Goal: Task Accomplishment & Management: Use online tool/utility

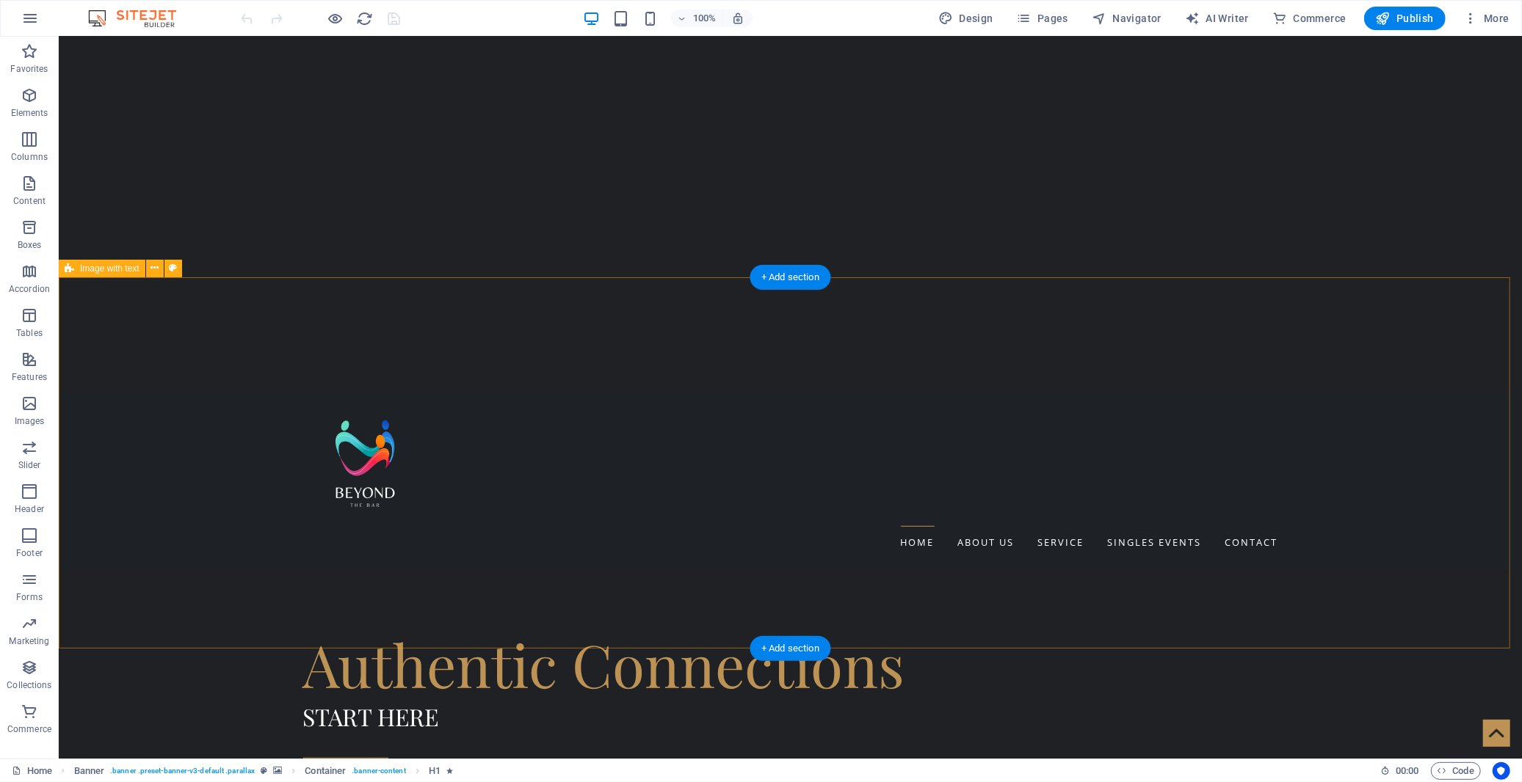
scroll to position [570, 0]
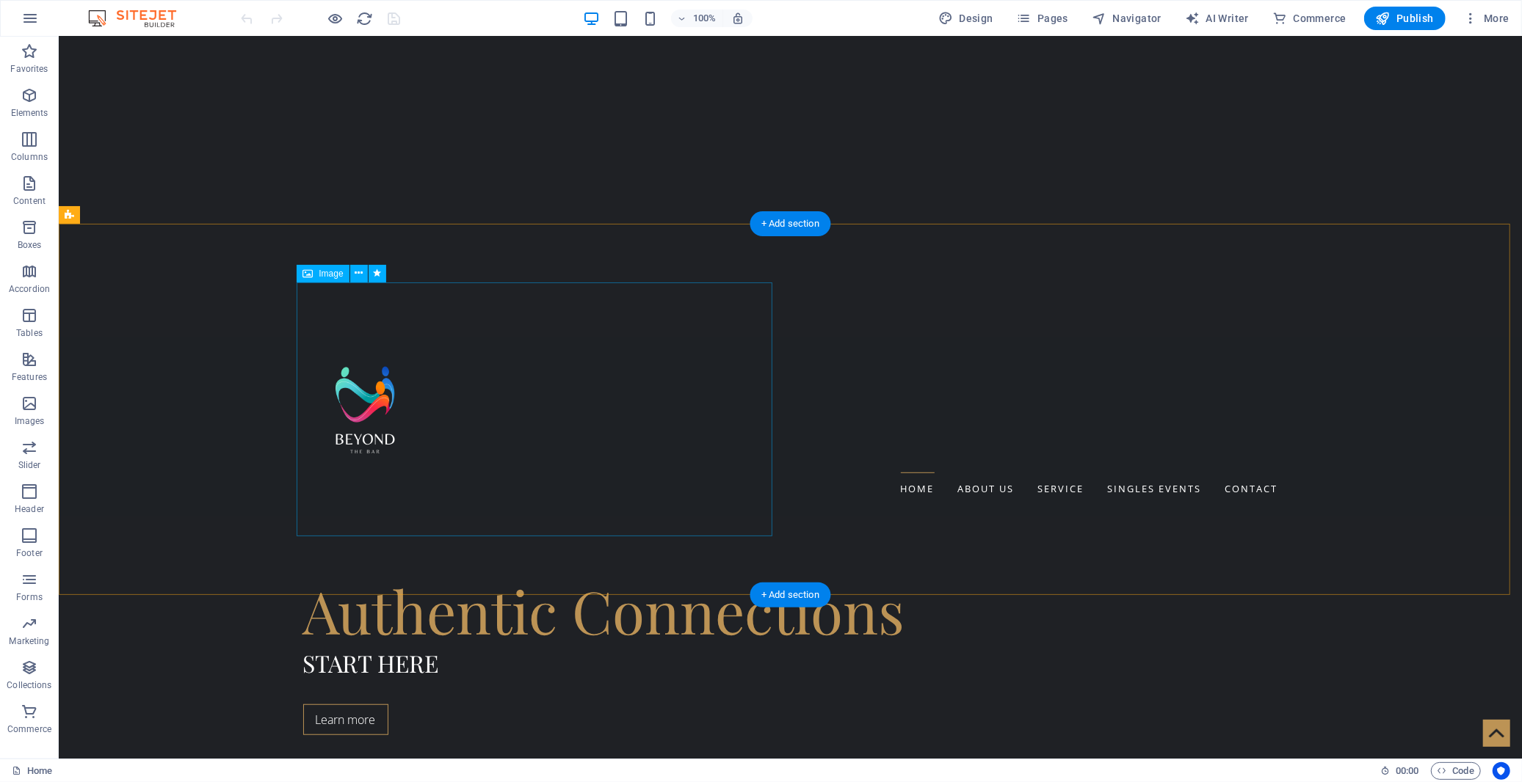
select select "px"
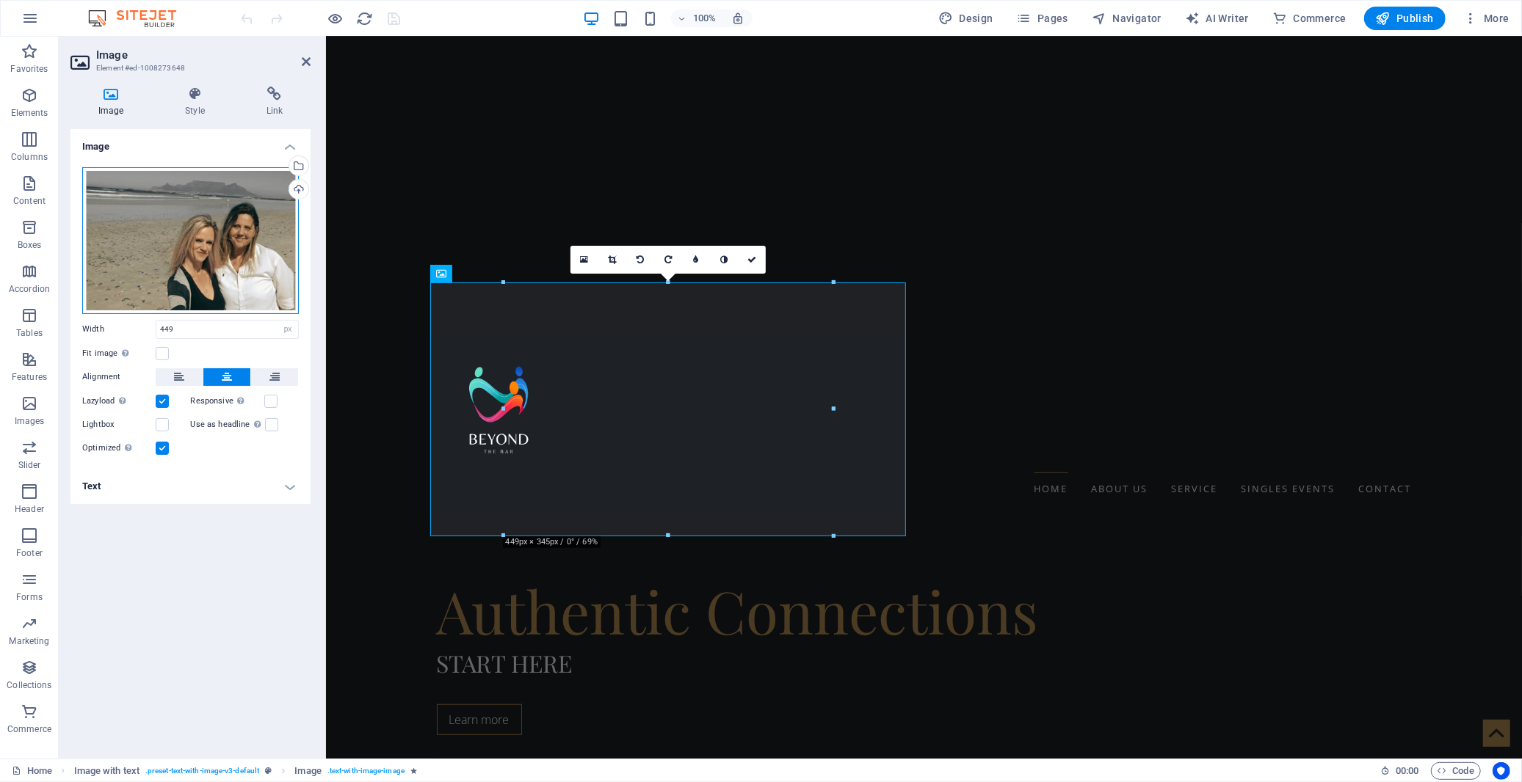
click at [202, 200] on div "Drag files here, click to choose files or select files from Files or our free s…" at bounding box center [190, 240] width 217 height 147
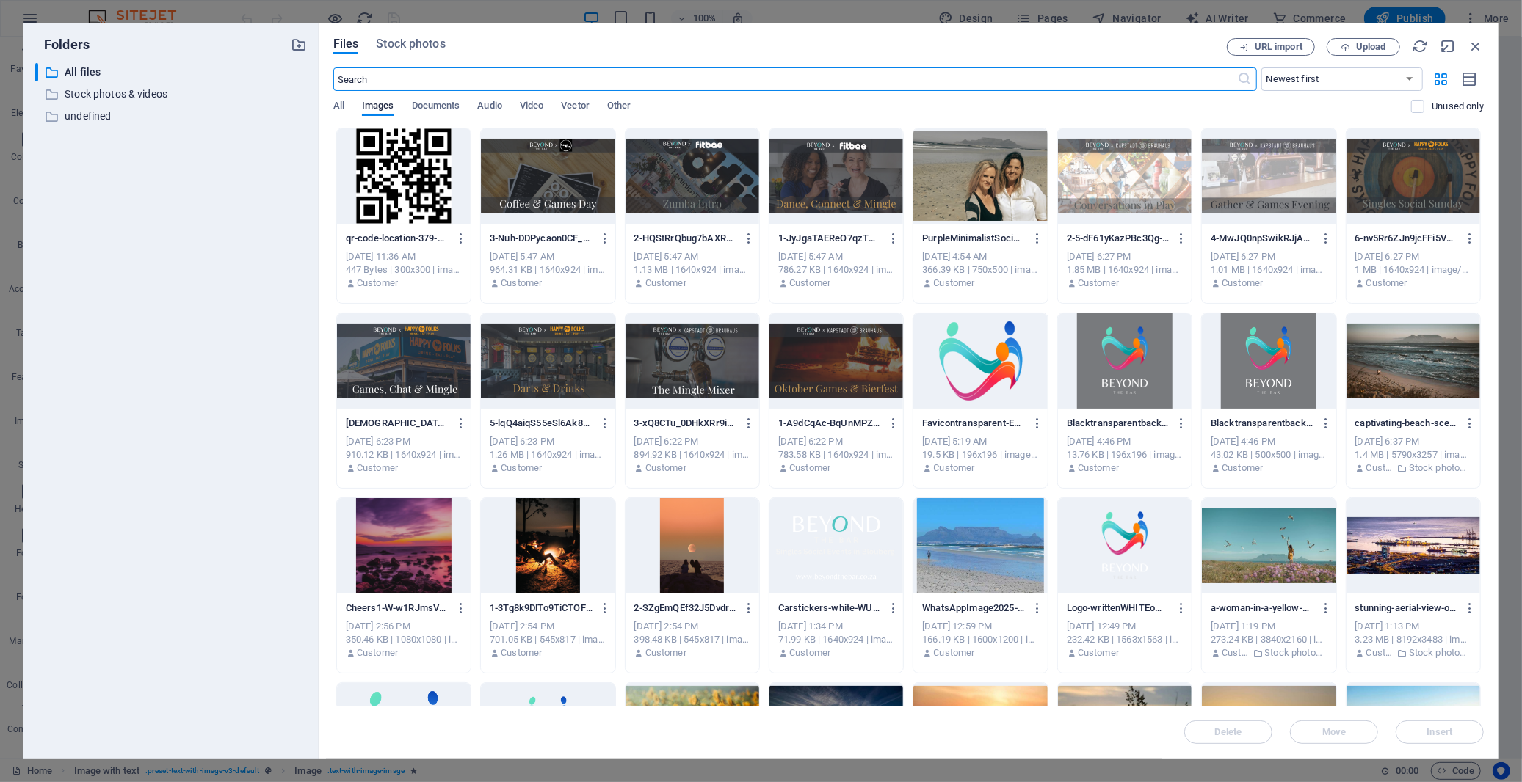
scroll to position [81, 0]
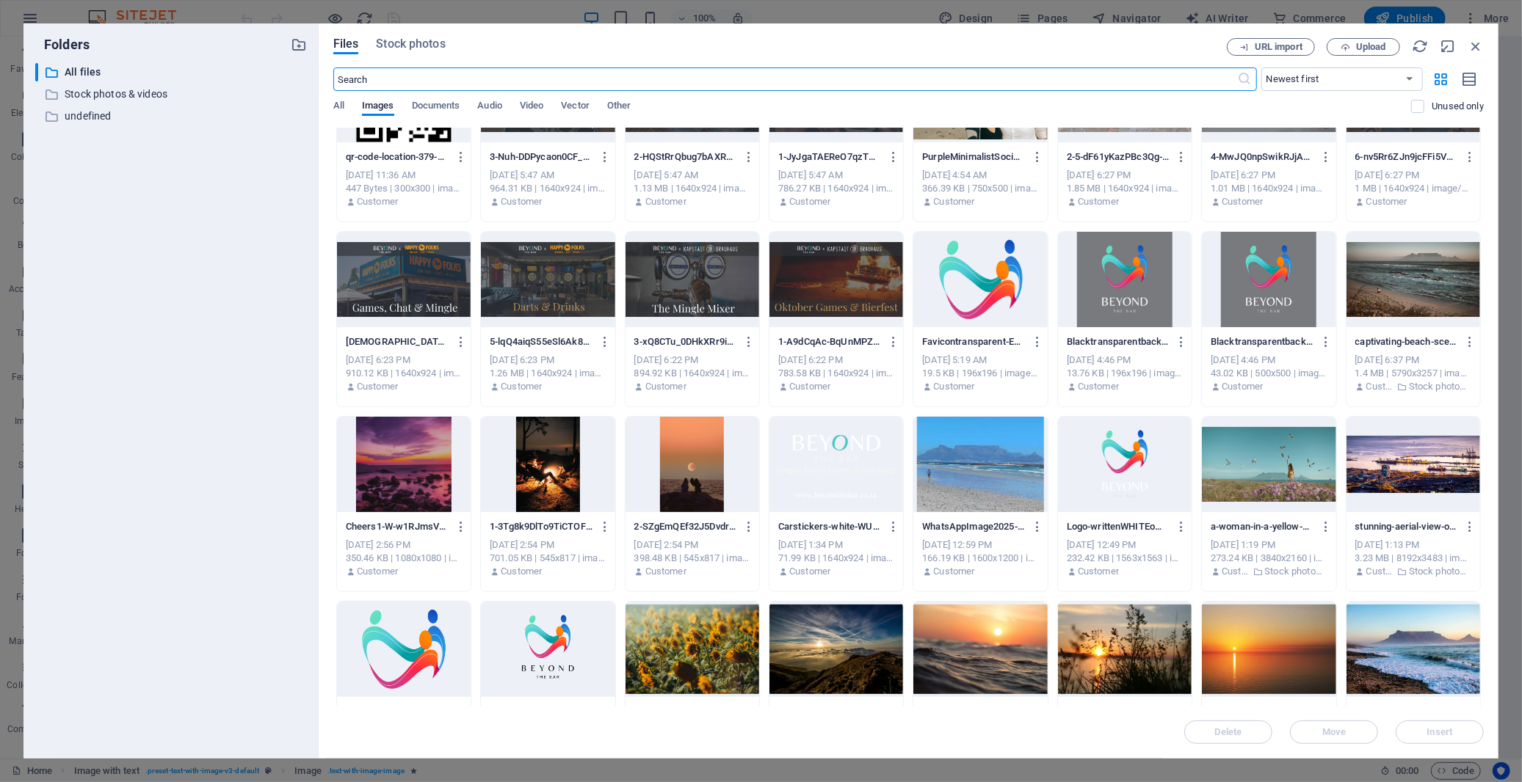
click at [406, 450] on div at bounding box center [404, 464] width 134 height 95
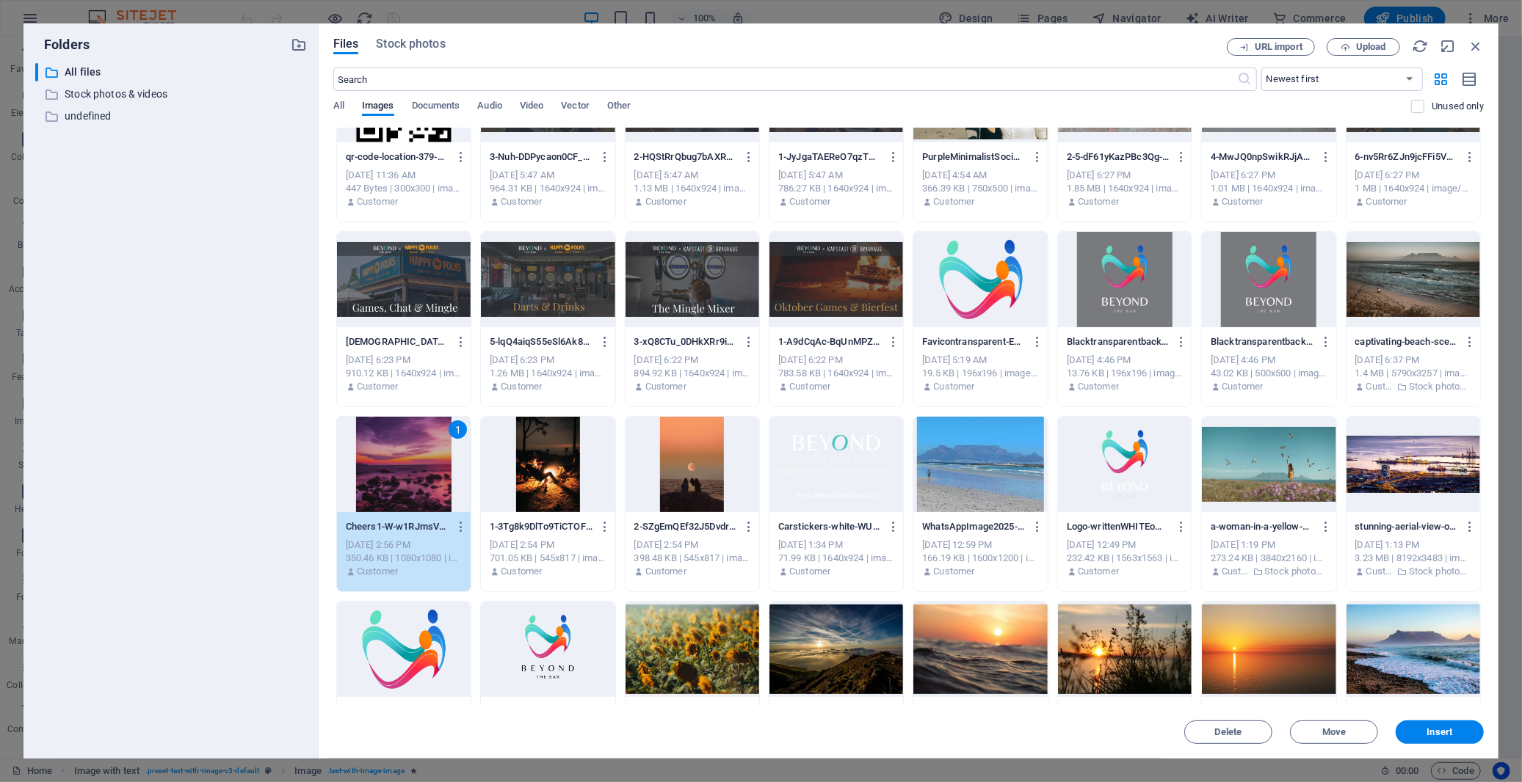
click at [406, 450] on div "1" at bounding box center [404, 464] width 134 height 95
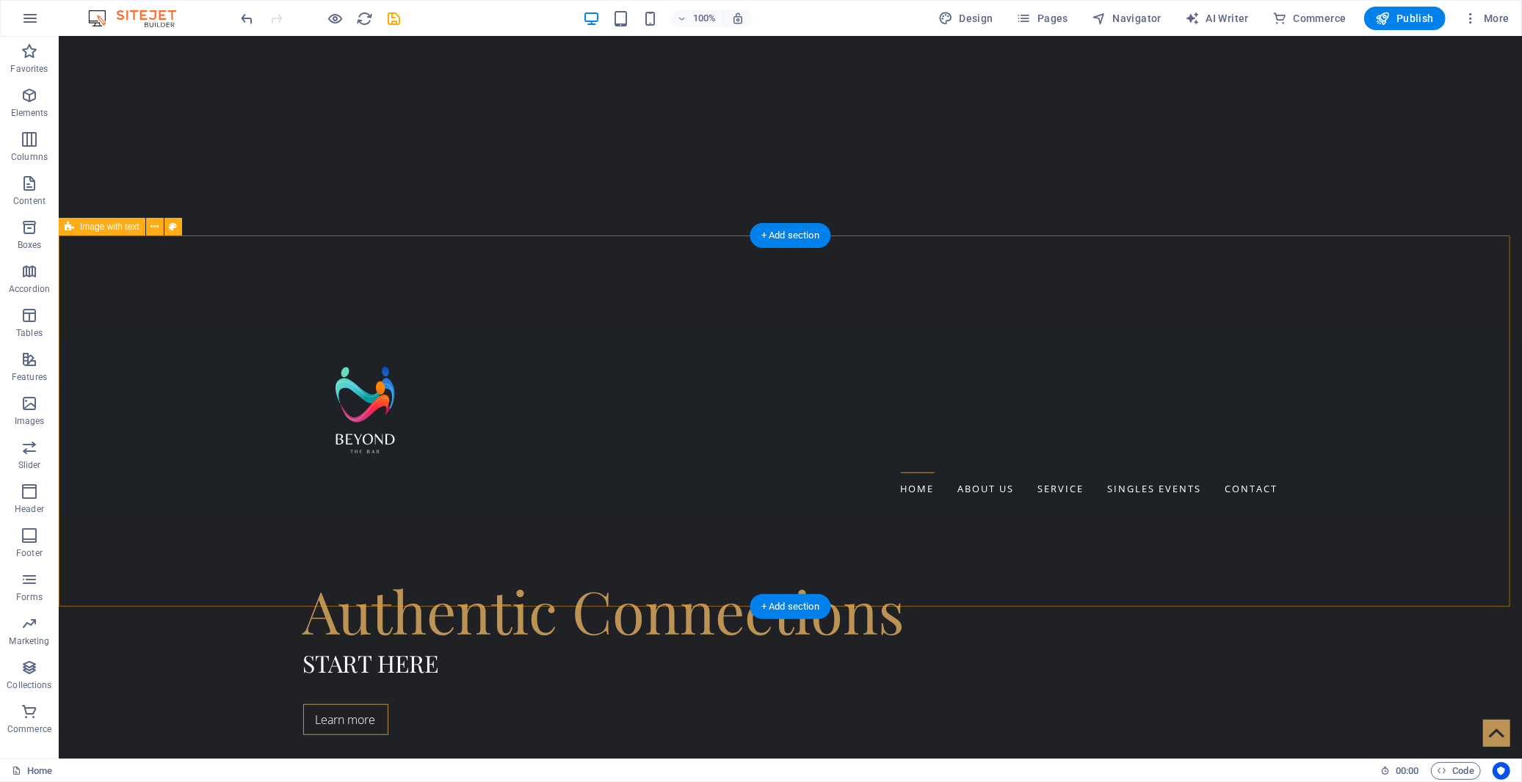
scroll to position [0, 0]
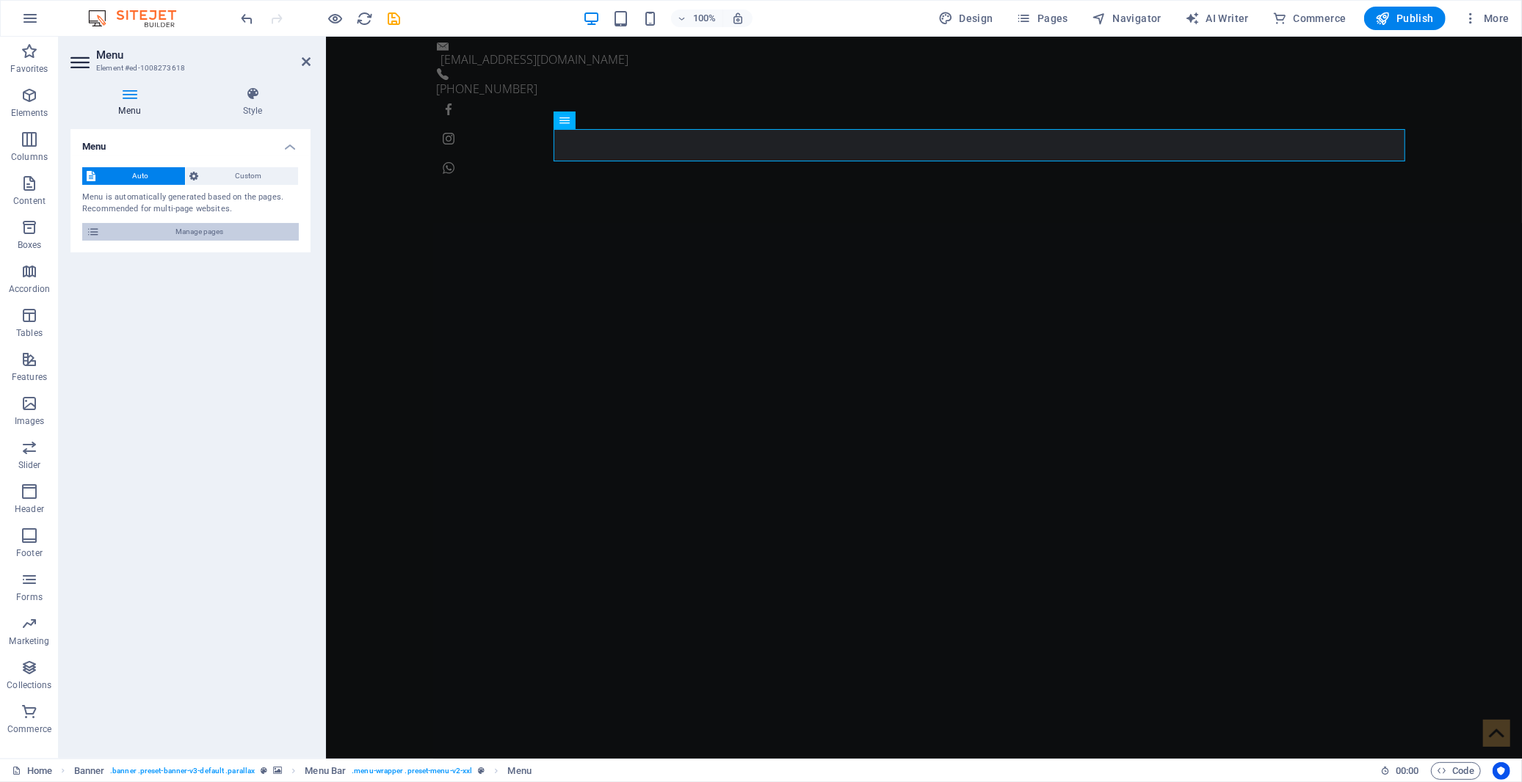
click at [244, 229] on span "Manage pages" at bounding box center [199, 232] width 190 height 18
click at [225, 233] on span "Manage pages" at bounding box center [199, 232] width 190 height 18
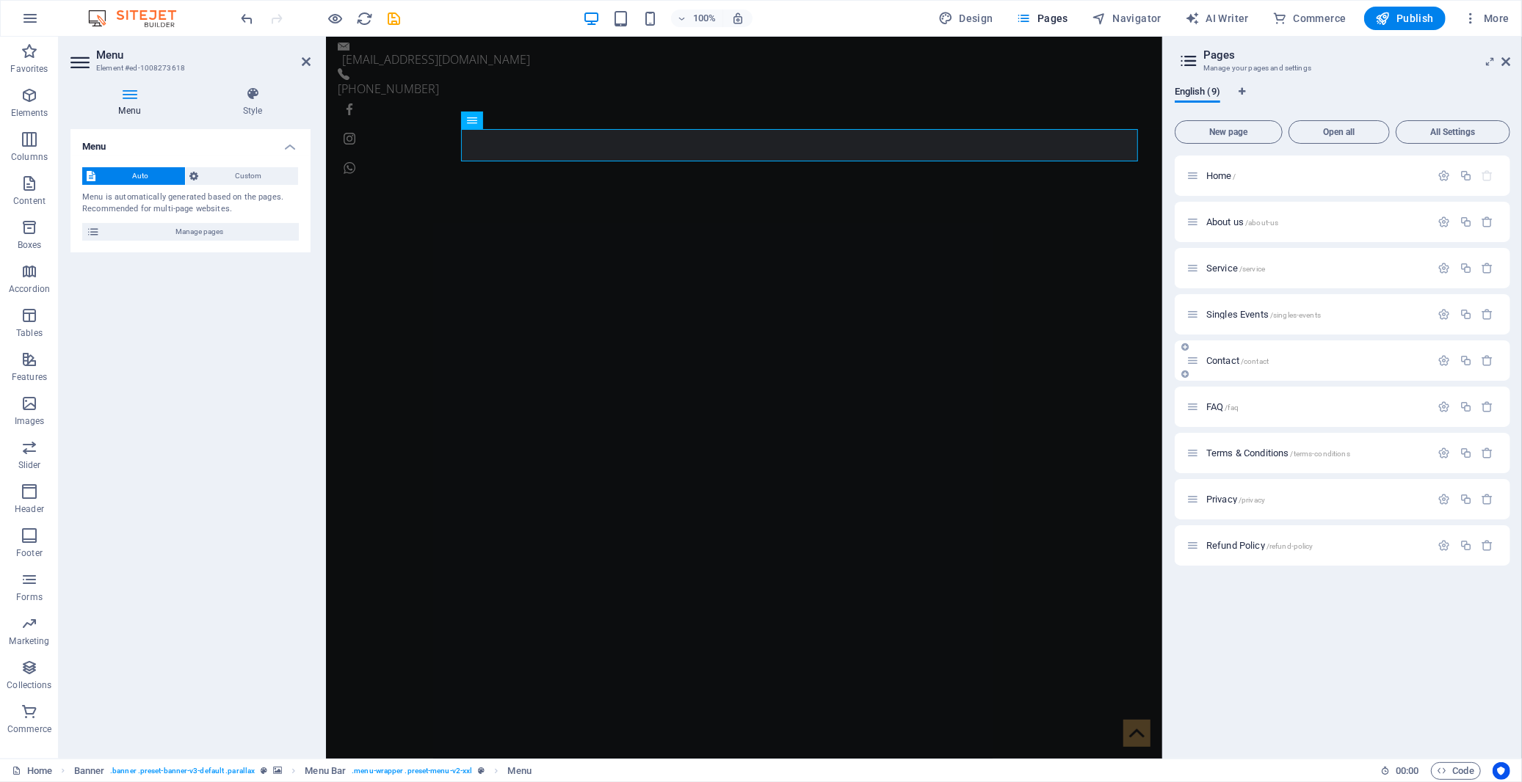
click at [1224, 360] on span "Contact /contact" at bounding box center [1237, 360] width 62 height 11
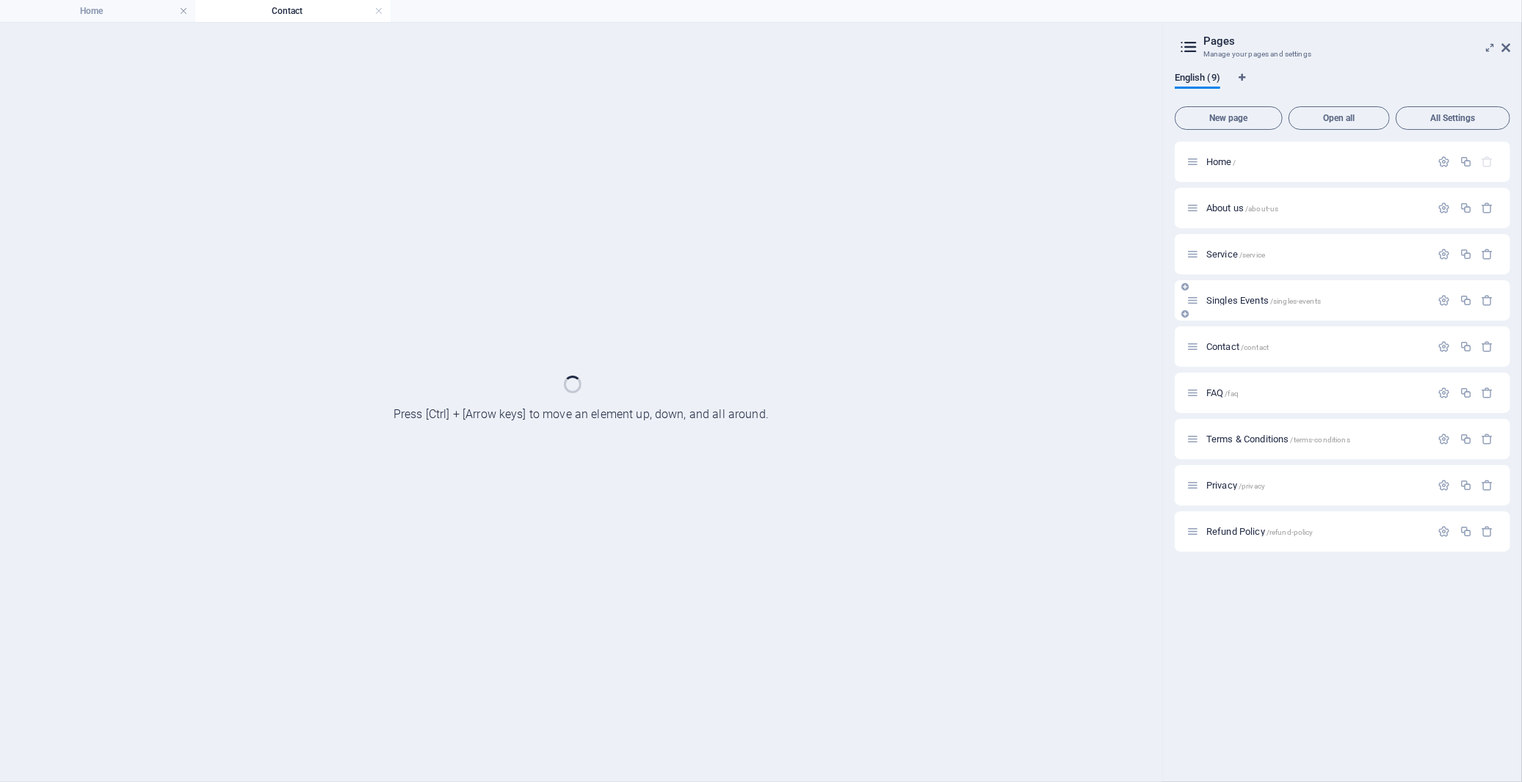
click at [1232, 297] on span "Singles Events /singles-events" at bounding box center [1263, 300] width 115 height 11
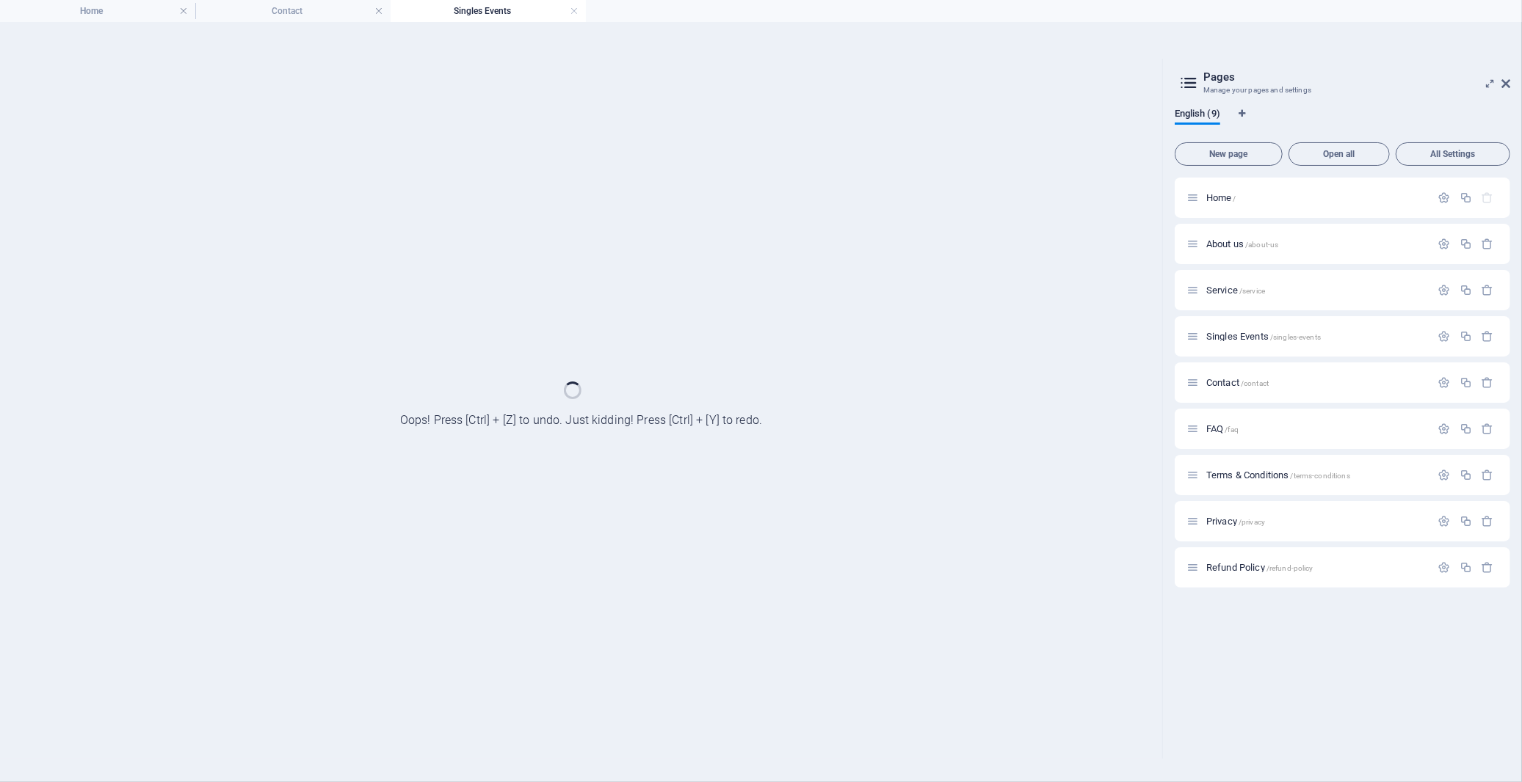
click at [291, 4] on h4 "Contact" at bounding box center [292, 11] width 195 height 16
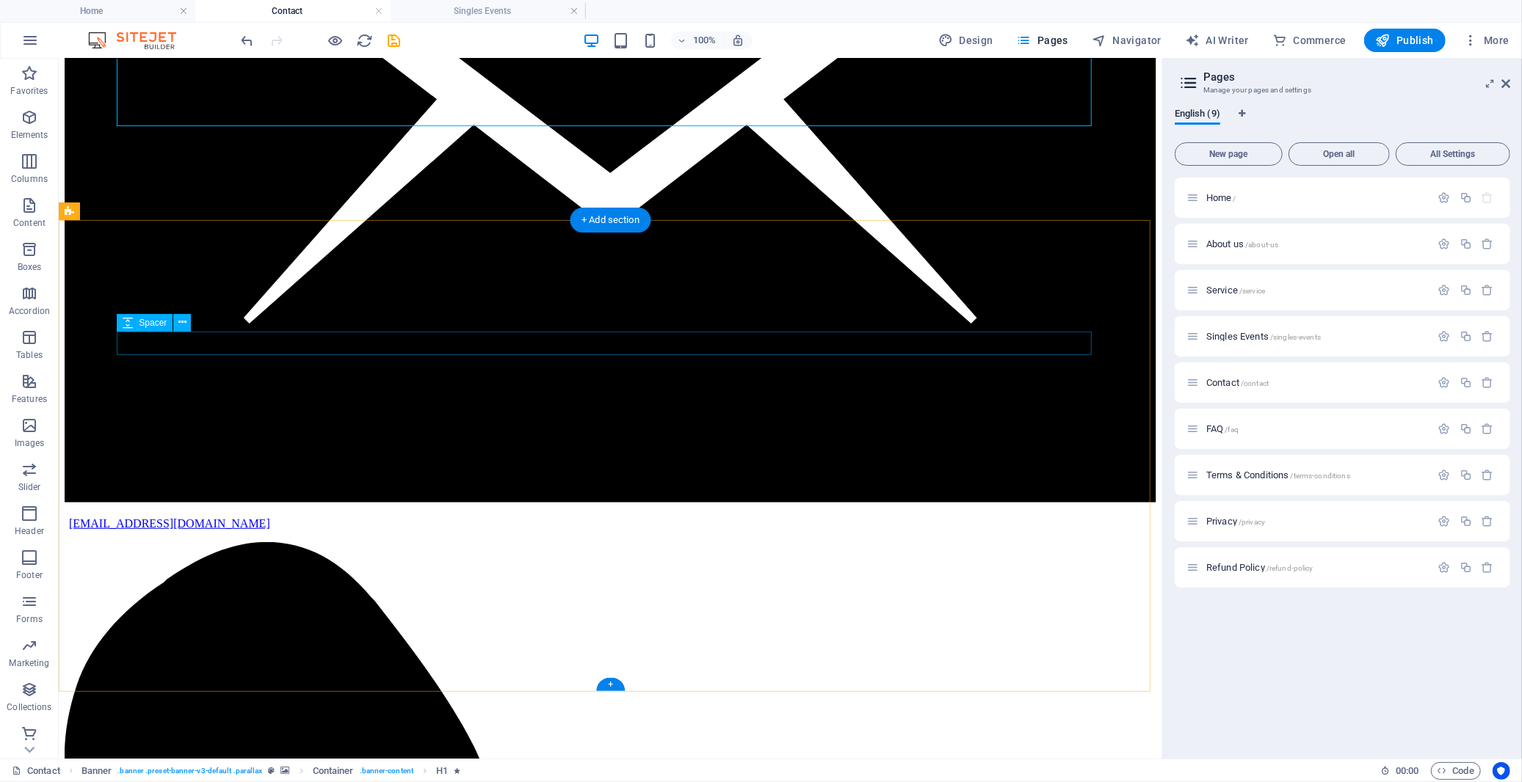
scroll to position [326, 0]
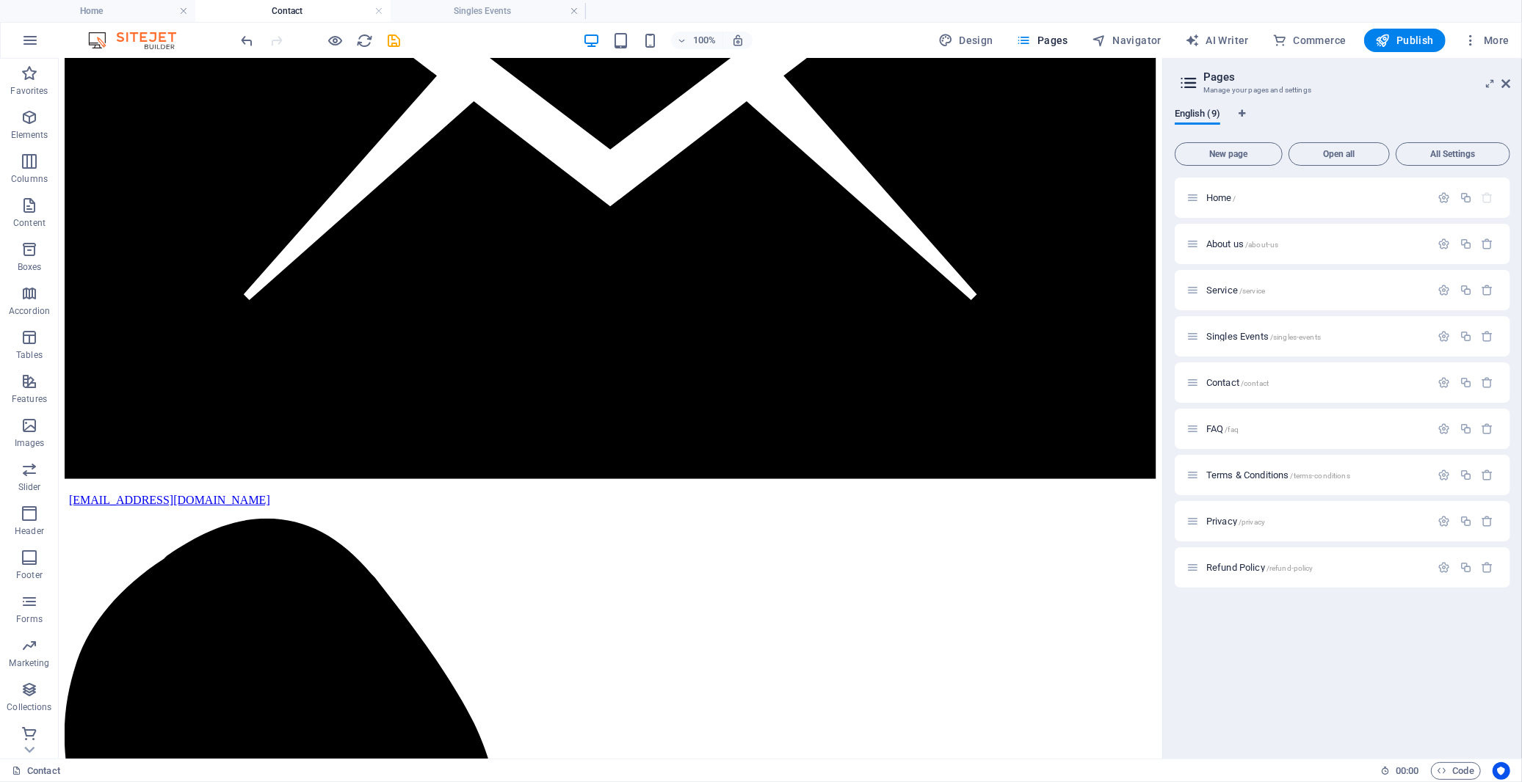
click at [573, 12] on link at bounding box center [574, 11] width 9 height 14
click at [1224, 286] on span "Service /service" at bounding box center [1235, 290] width 59 height 11
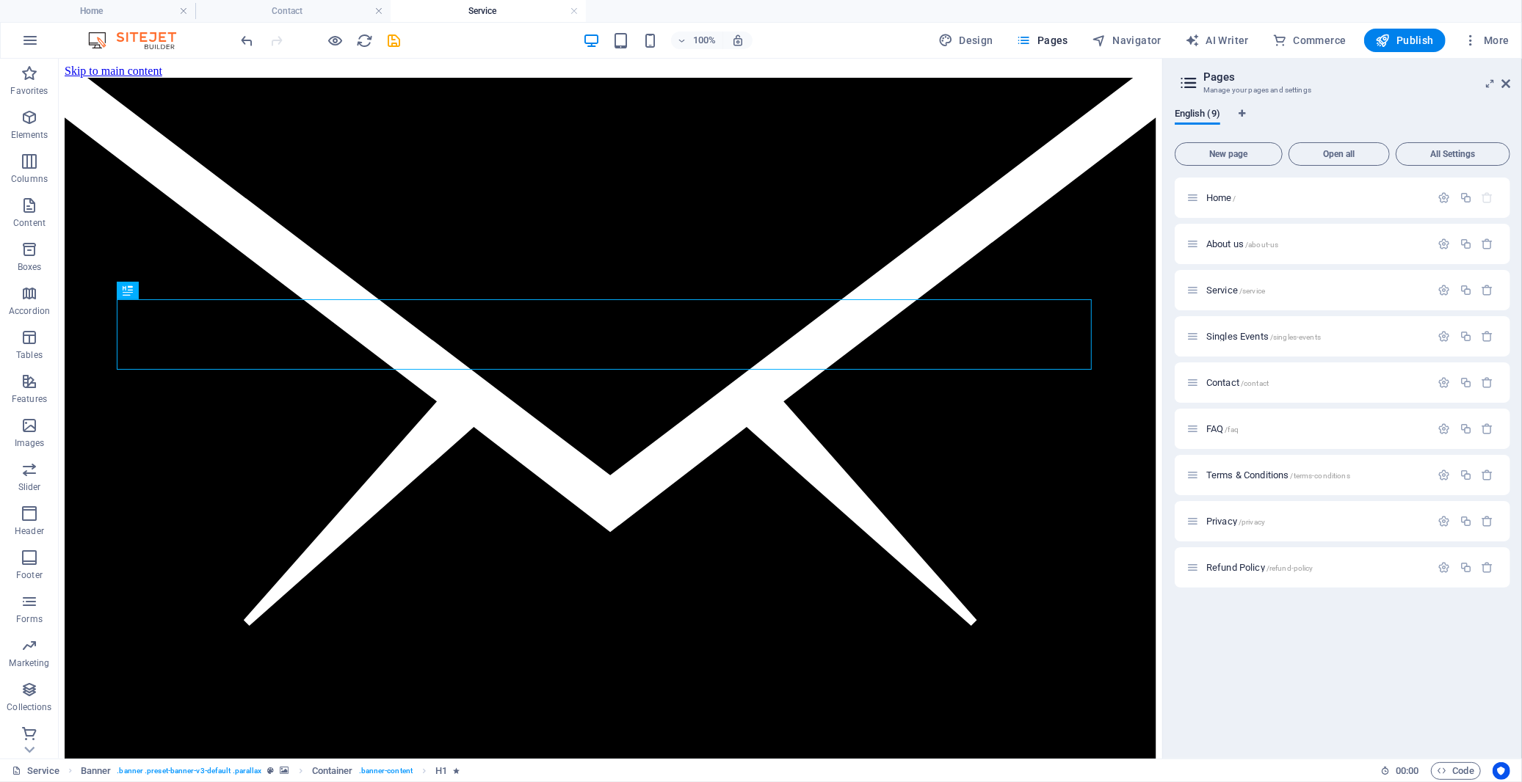
scroll to position [0, 0]
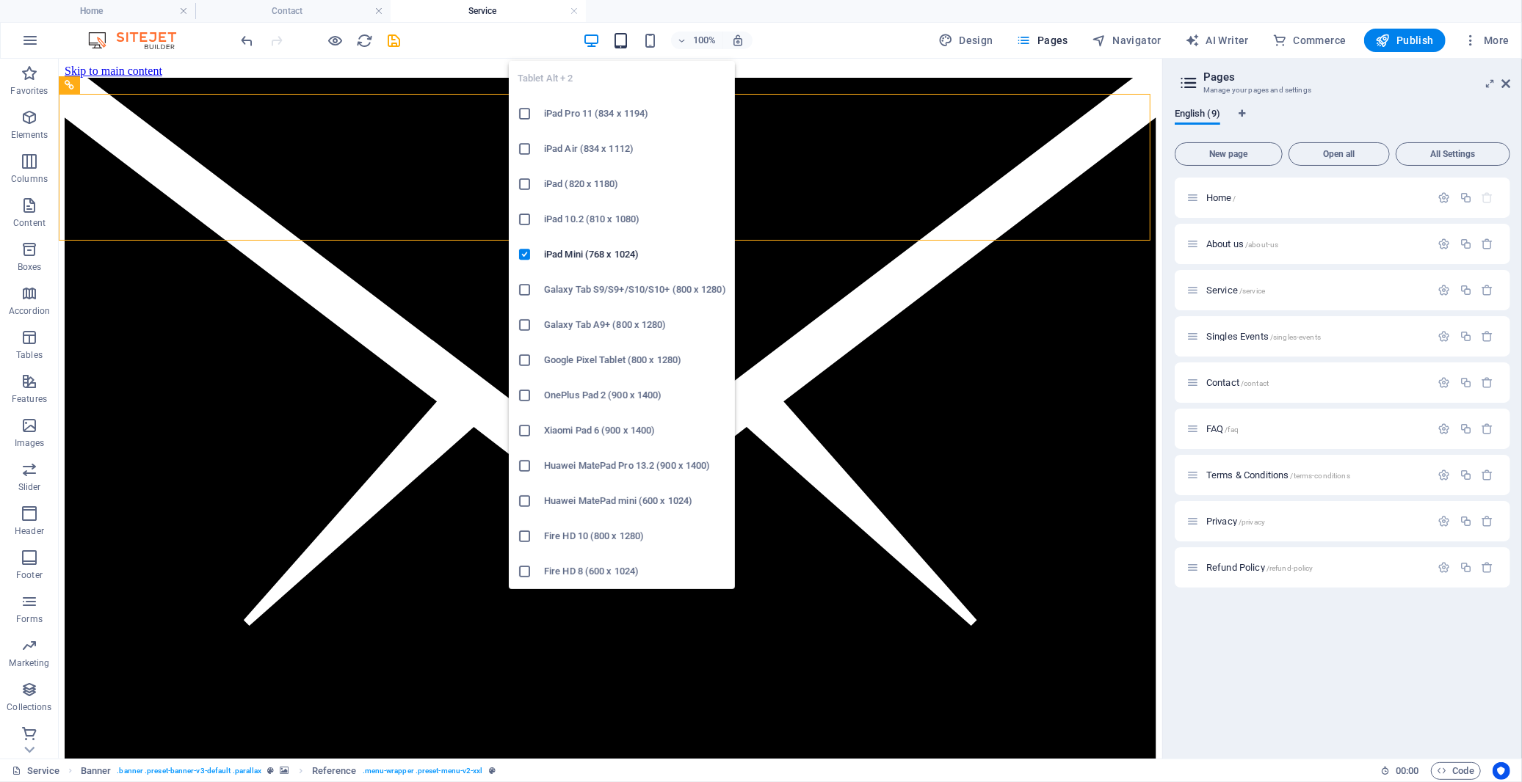
click at [625, 47] on icon "button" at bounding box center [620, 40] width 17 height 17
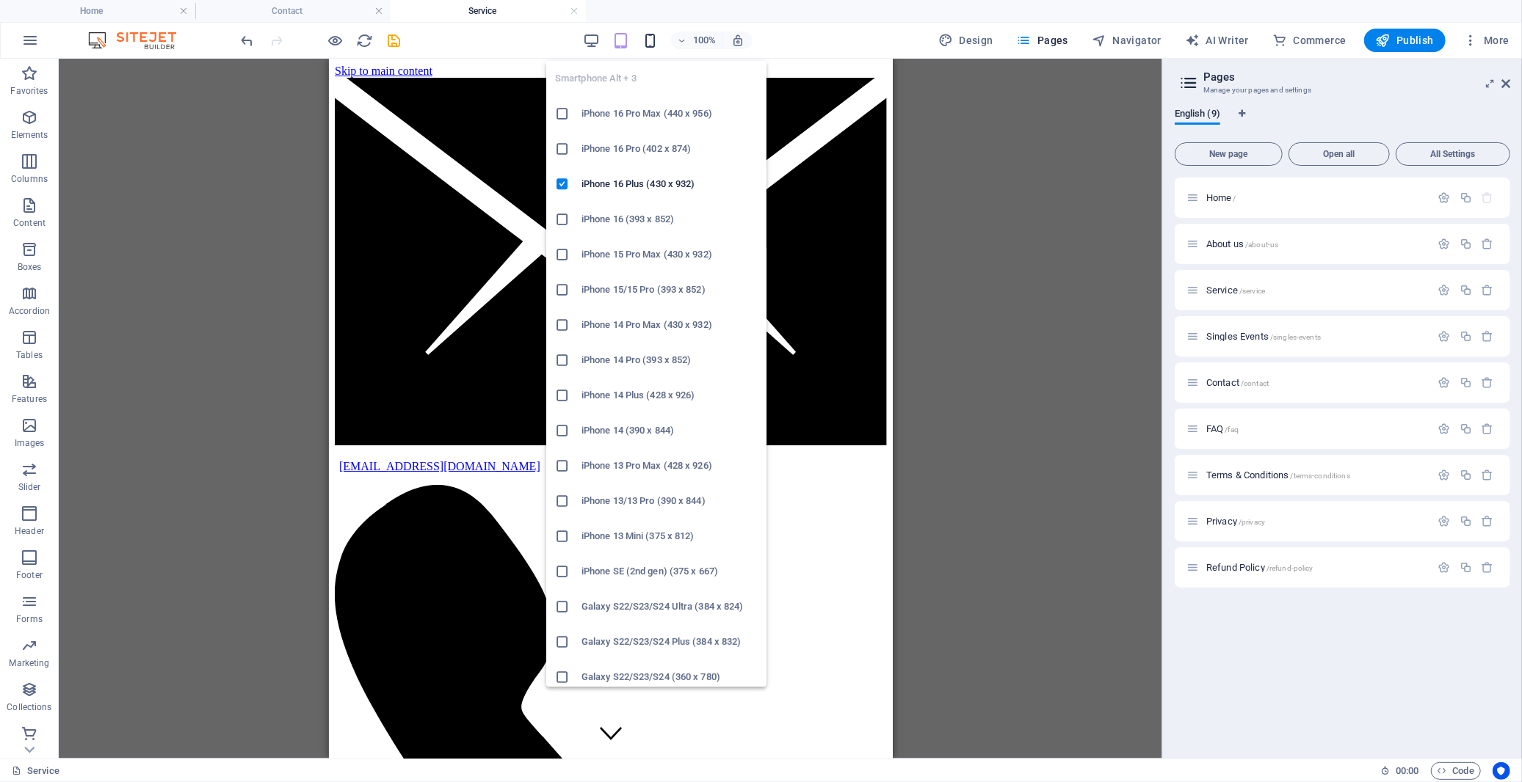
click at [658, 46] on icon "button" at bounding box center [650, 40] width 17 height 17
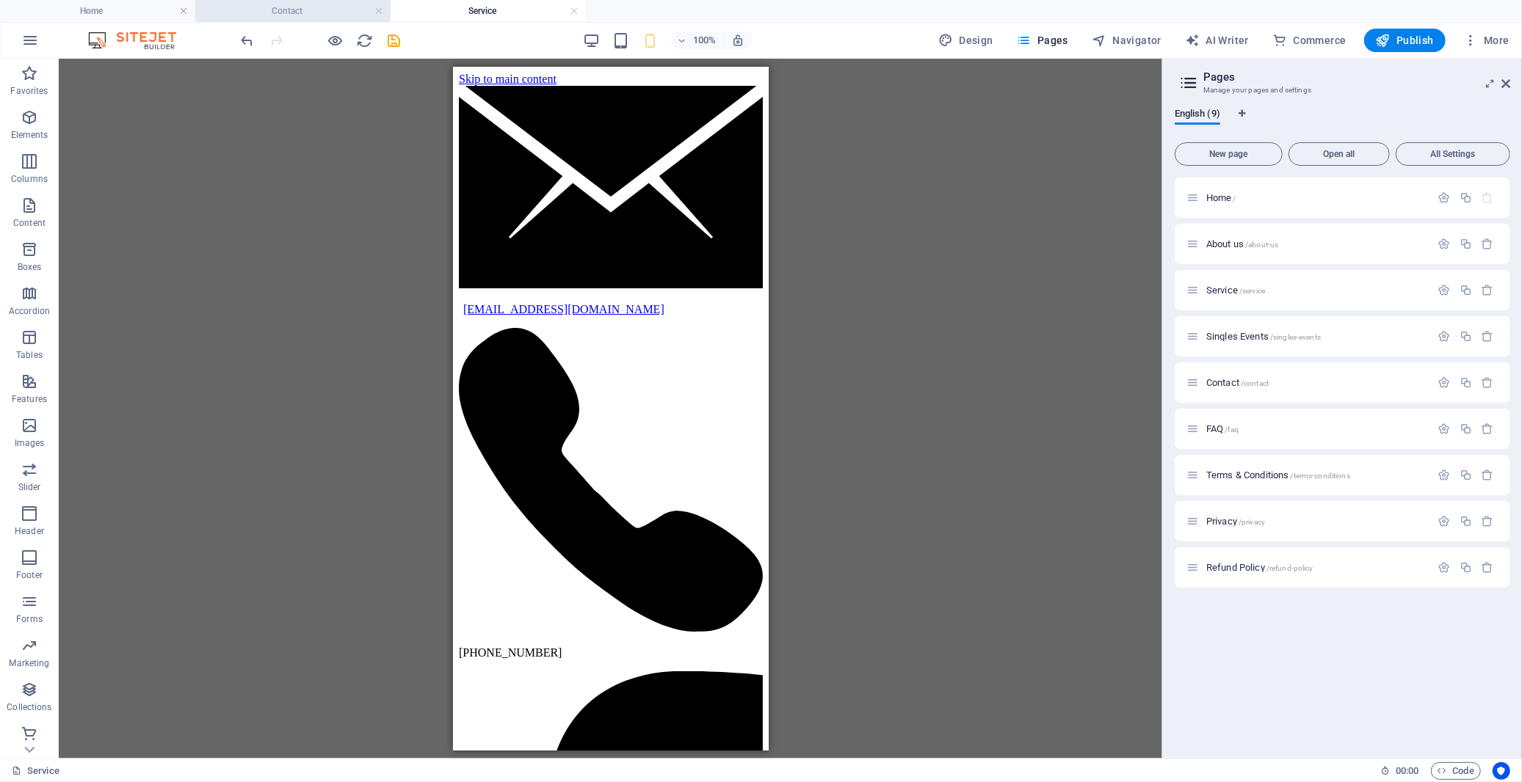
click at [313, 4] on h4 "Contact" at bounding box center [292, 11] width 195 height 16
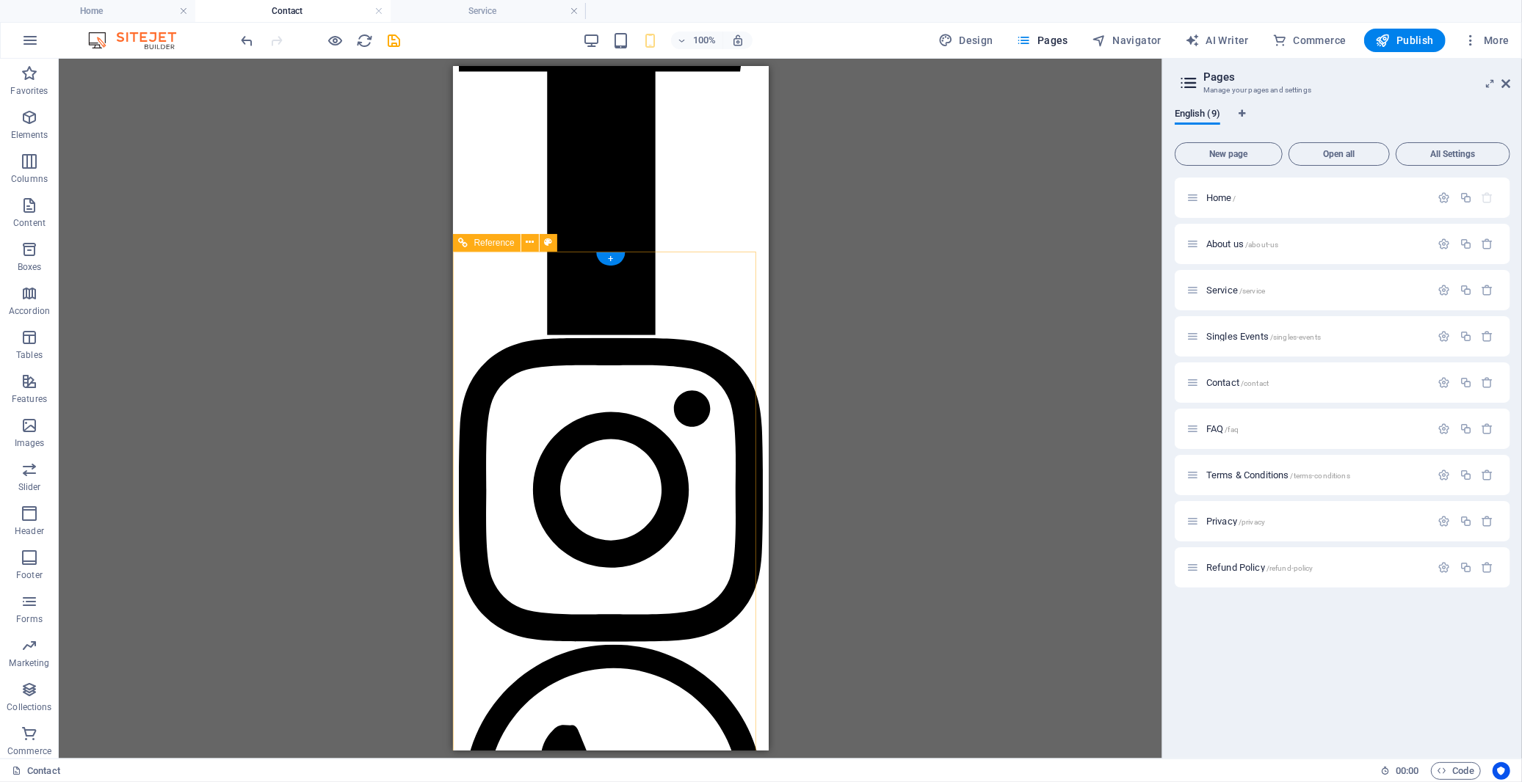
scroll to position [927, 0]
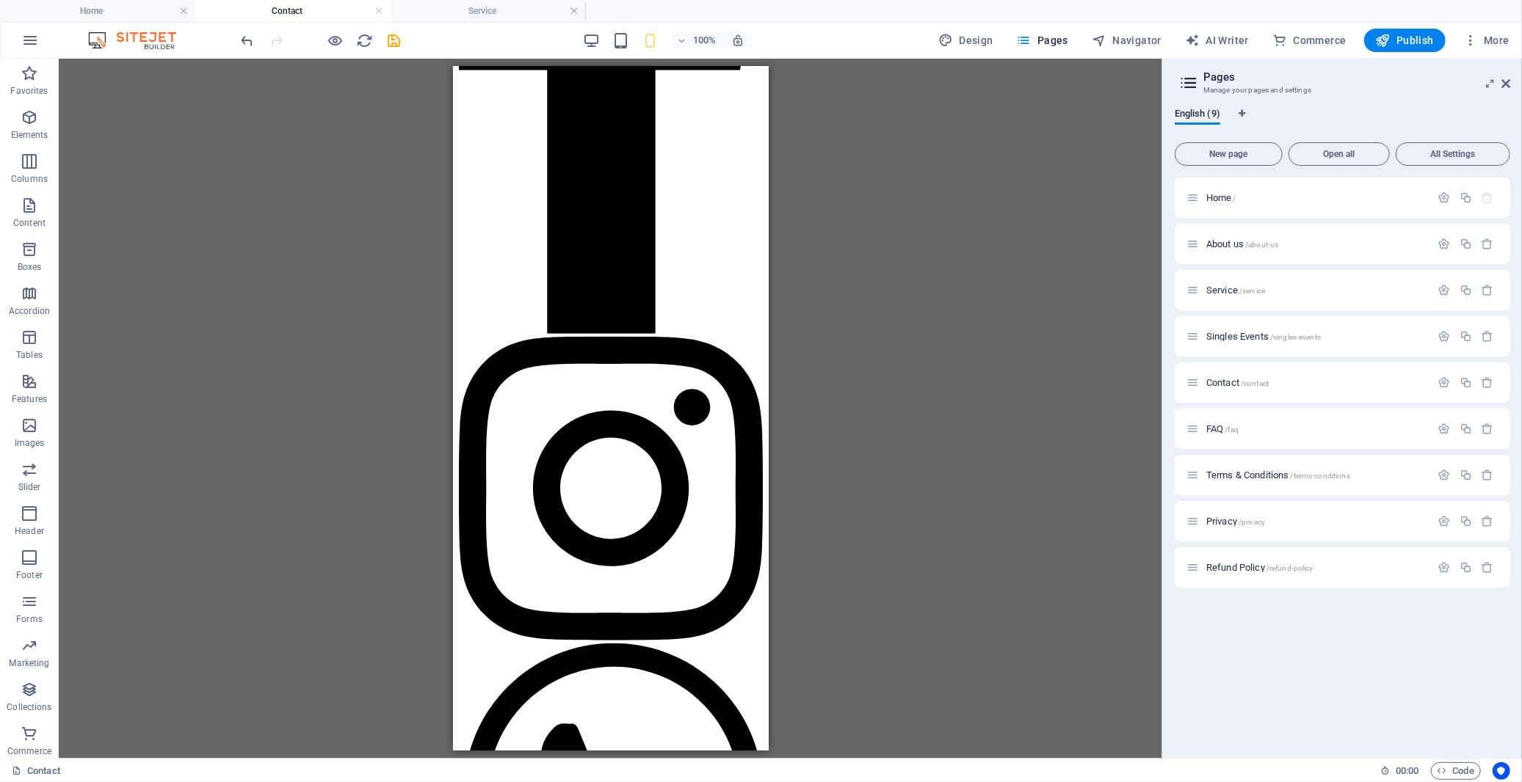
click at [937, 316] on div "Drag here to replace the existing content. Press “Ctrl” if you want to create a…" at bounding box center [610, 409] width 1103 height 700
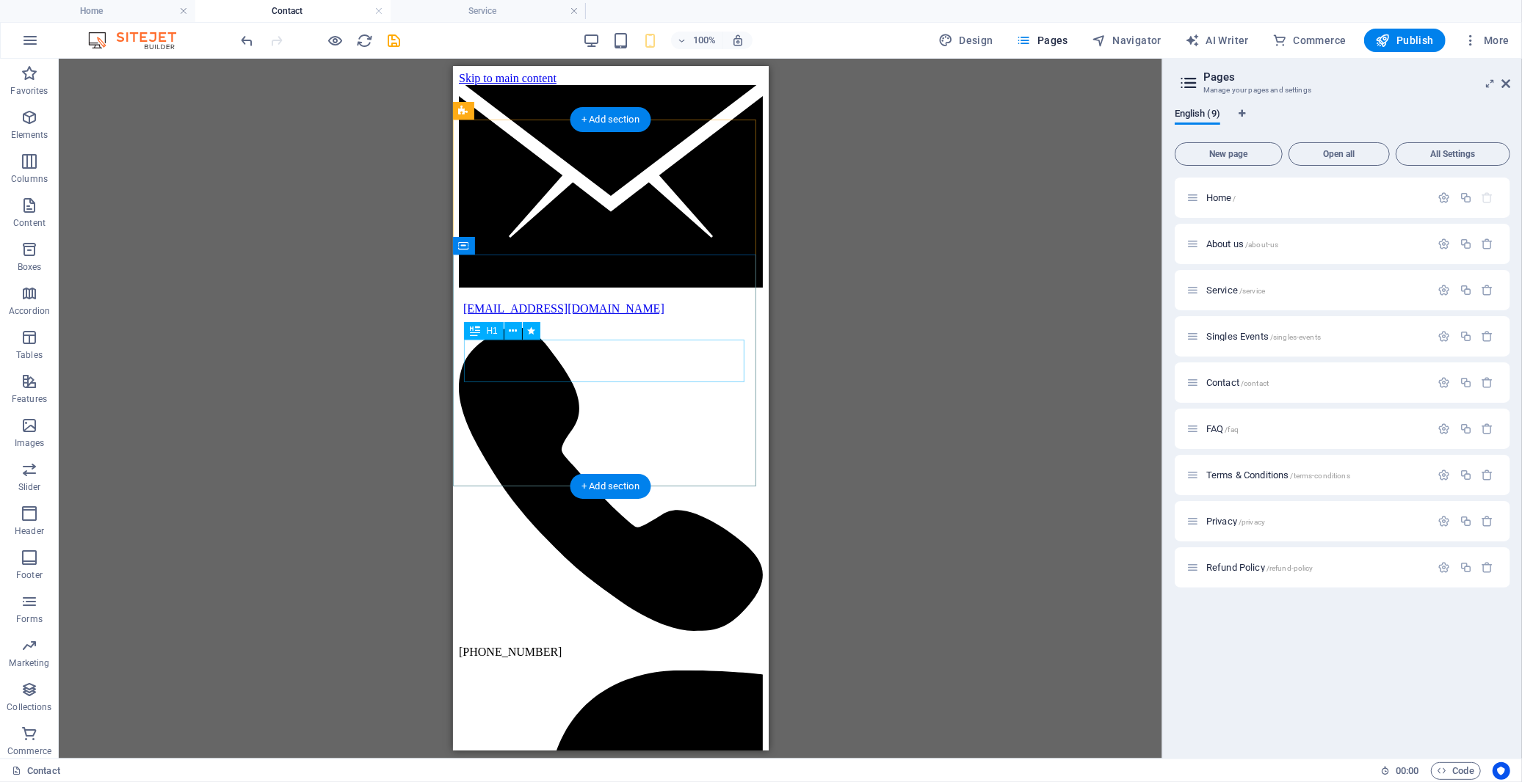
scroll to position [0, 0]
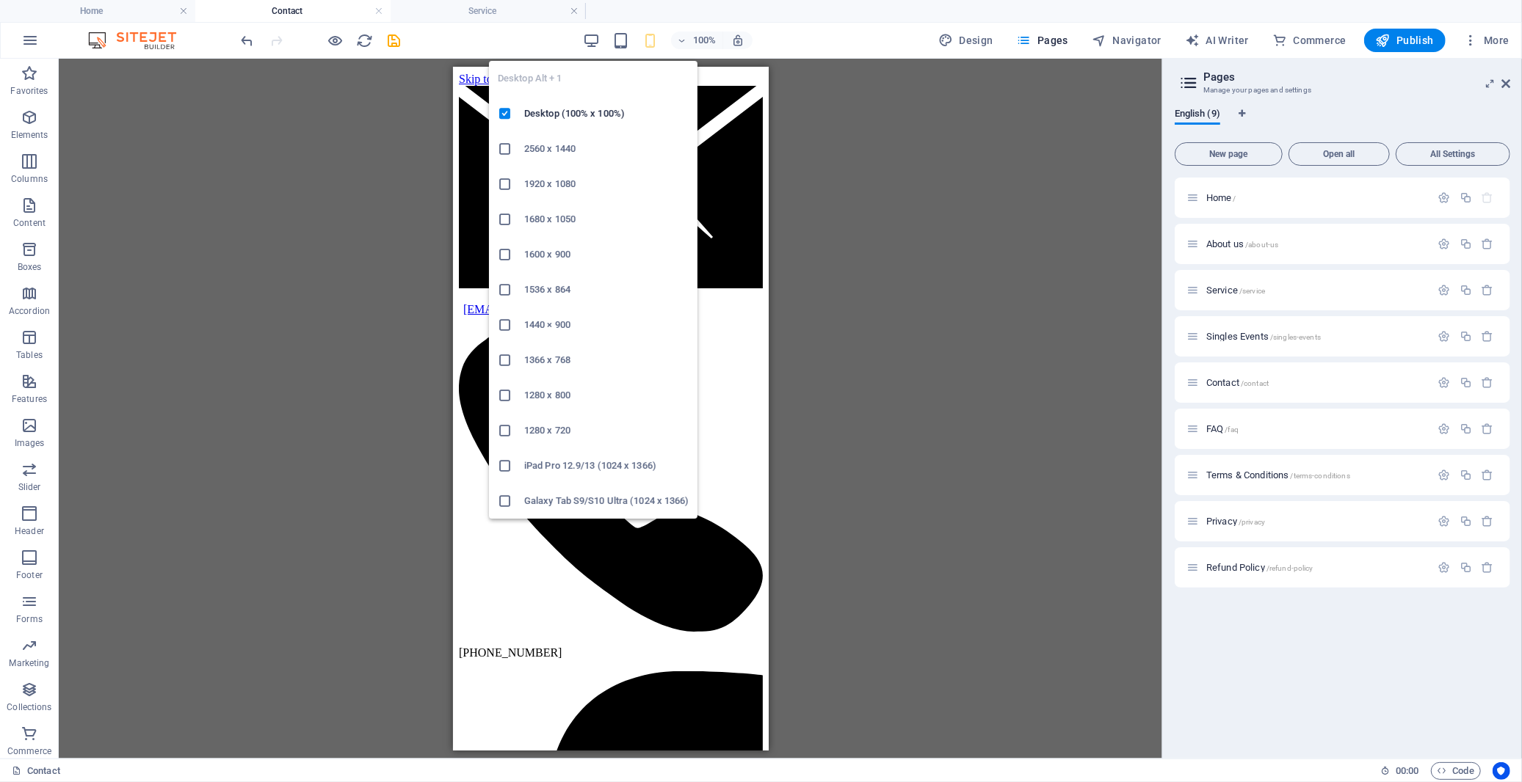
click at [591, 49] on div "Desktop Alt + 1 Desktop (100% x 100%) 2560 x 1440 1920 x 1080 1680 x [PHONE_NUM…" at bounding box center [593, 284] width 208 height 470
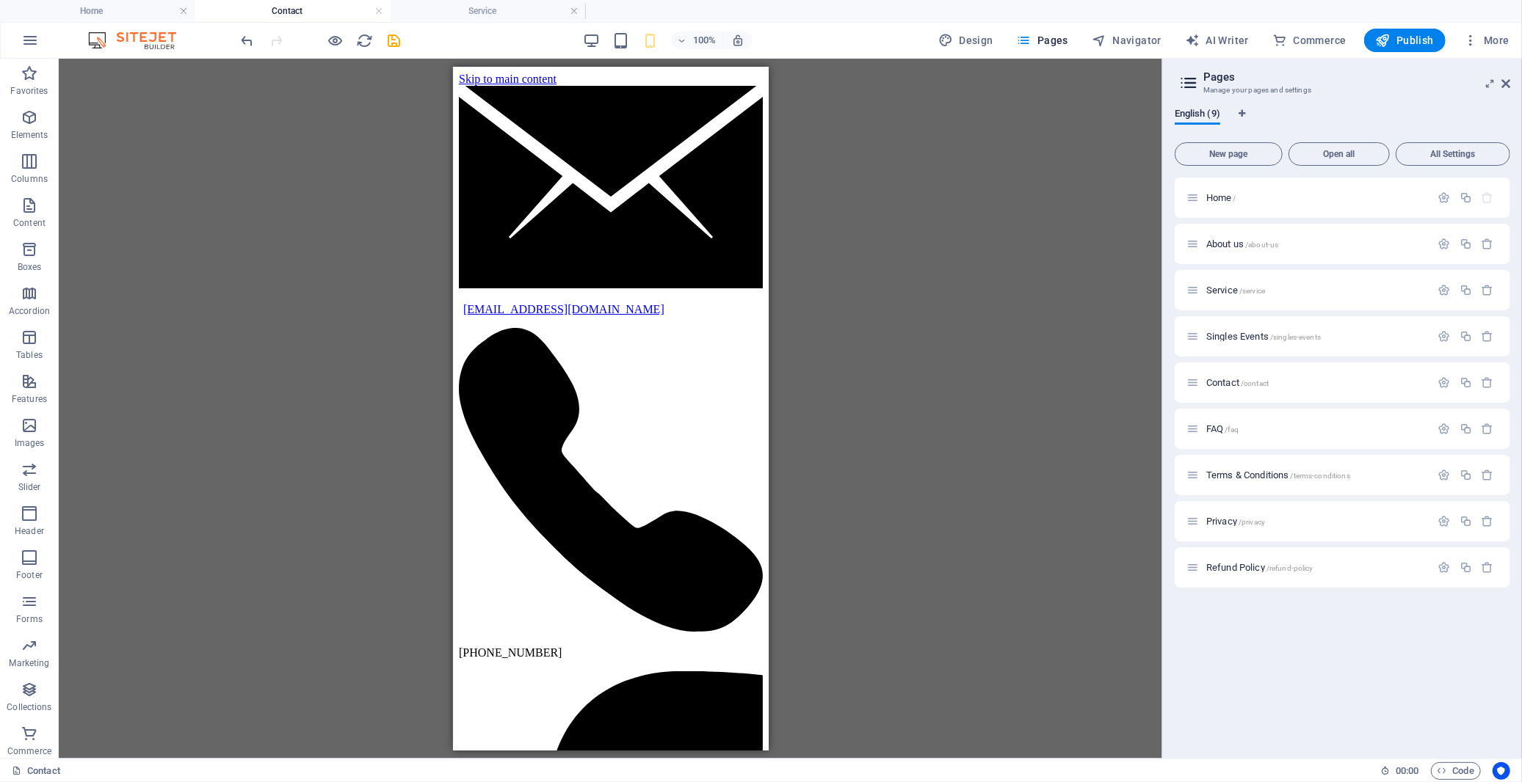
click at [596, 26] on div "100% Design Pages Navigator AI Writer Commerce Publish More" at bounding box center [761, 40] width 1520 height 35
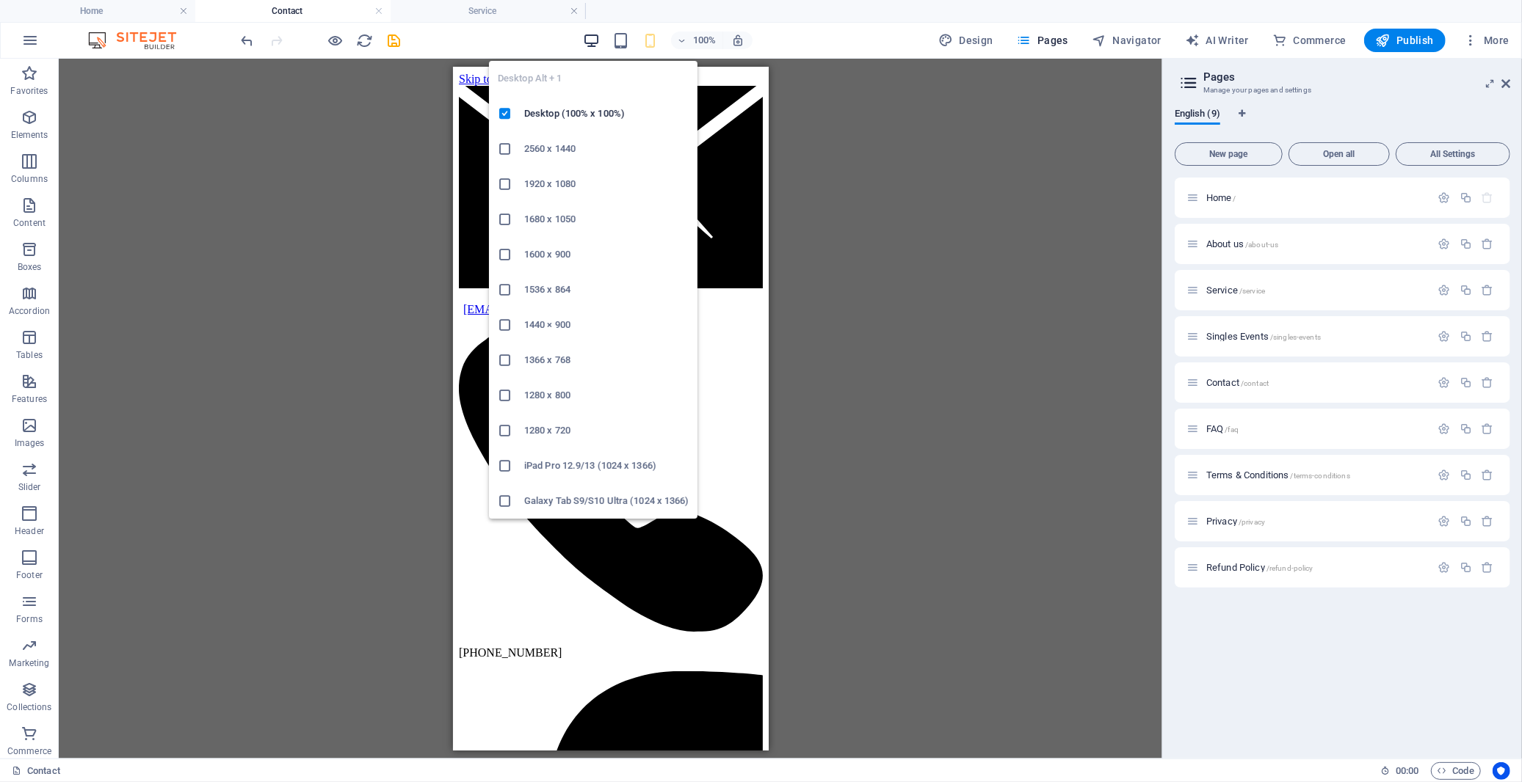
click at [597, 38] on icon "button" at bounding box center [591, 40] width 17 height 17
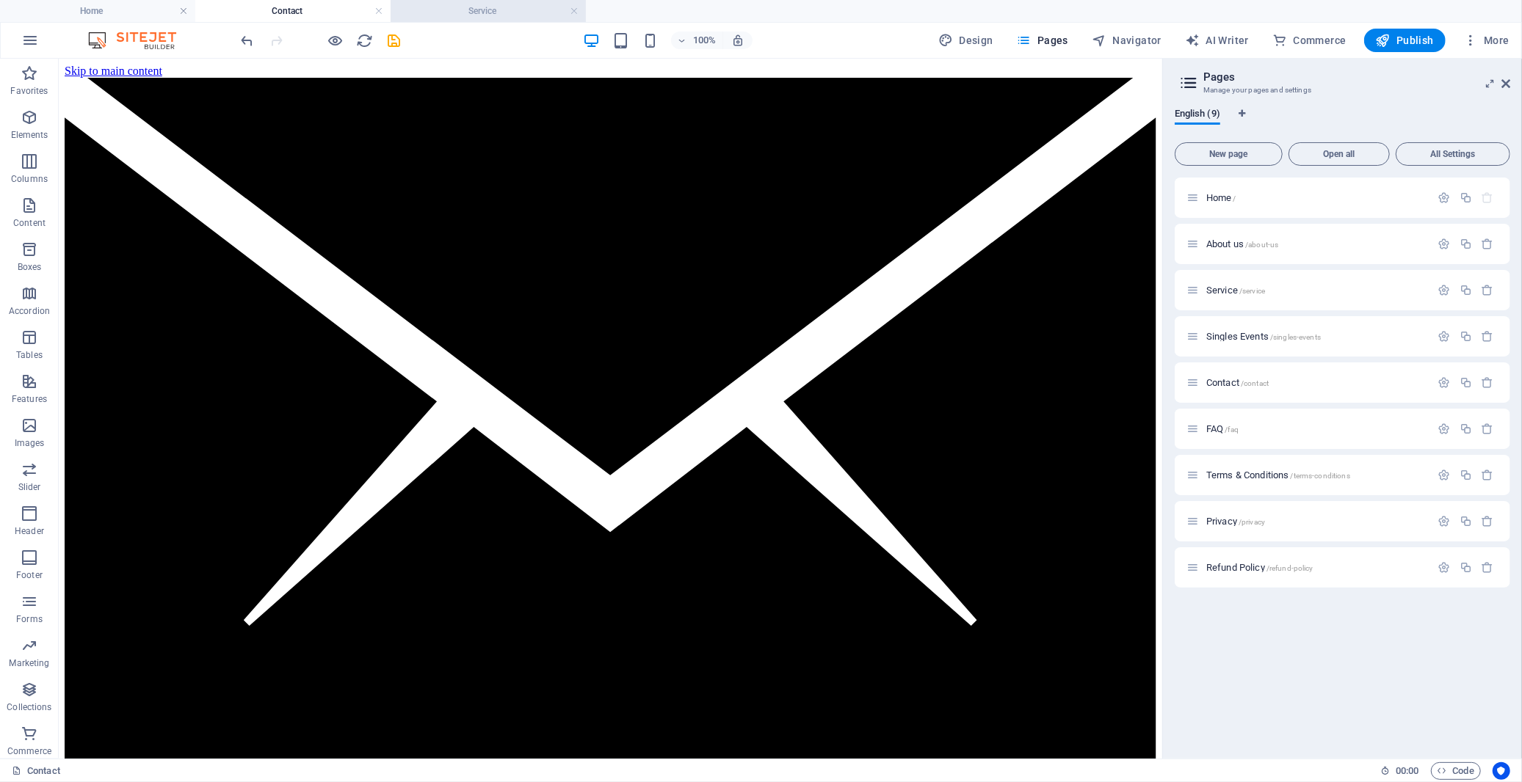
drag, startPoint x: 467, startPoint y: 6, endPoint x: 455, endPoint y: 42, distance: 37.8
click at [467, 6] on h4 "Service" at bounding box center [487, 11] width 195 height 16
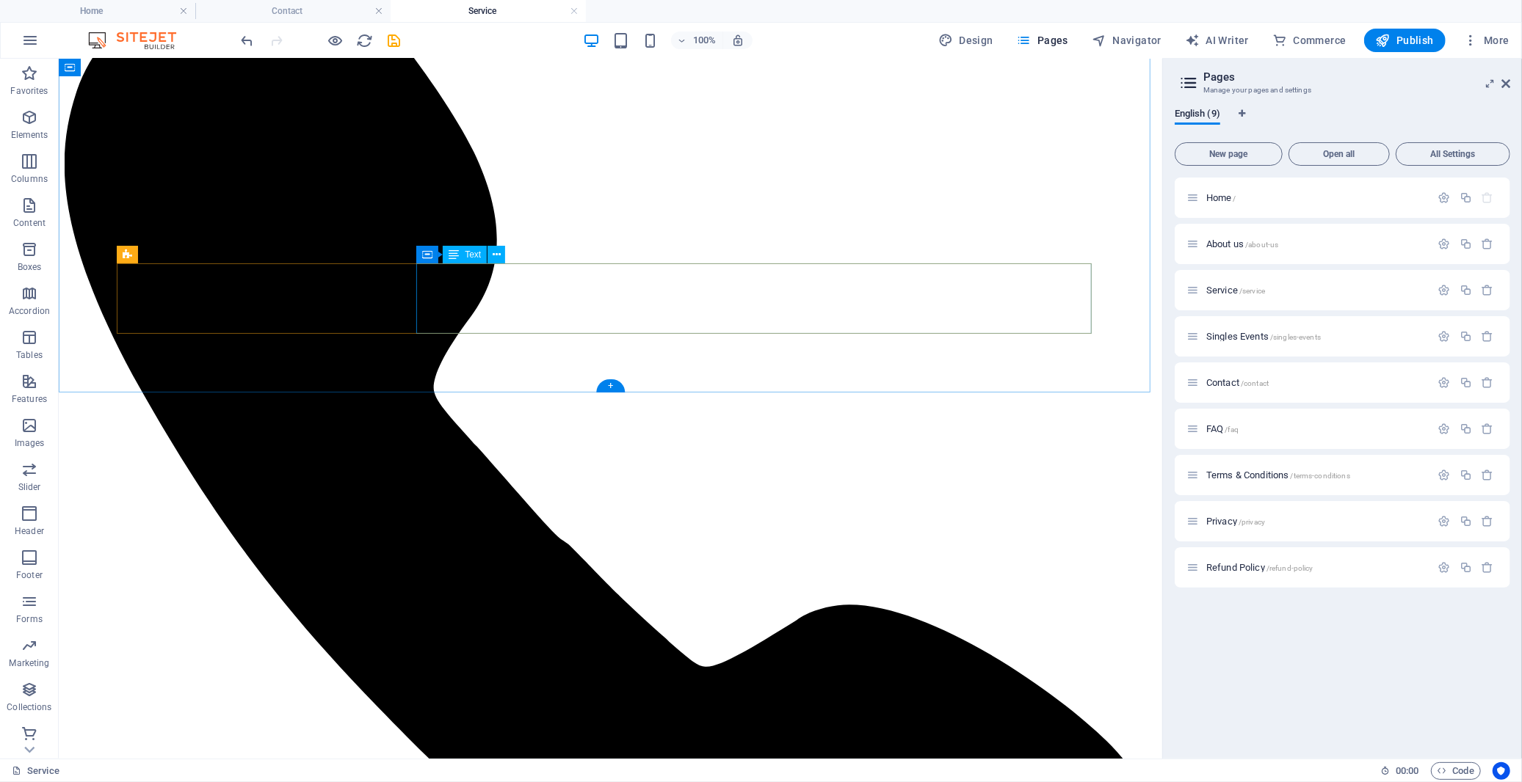
scroll to position [978, 0]
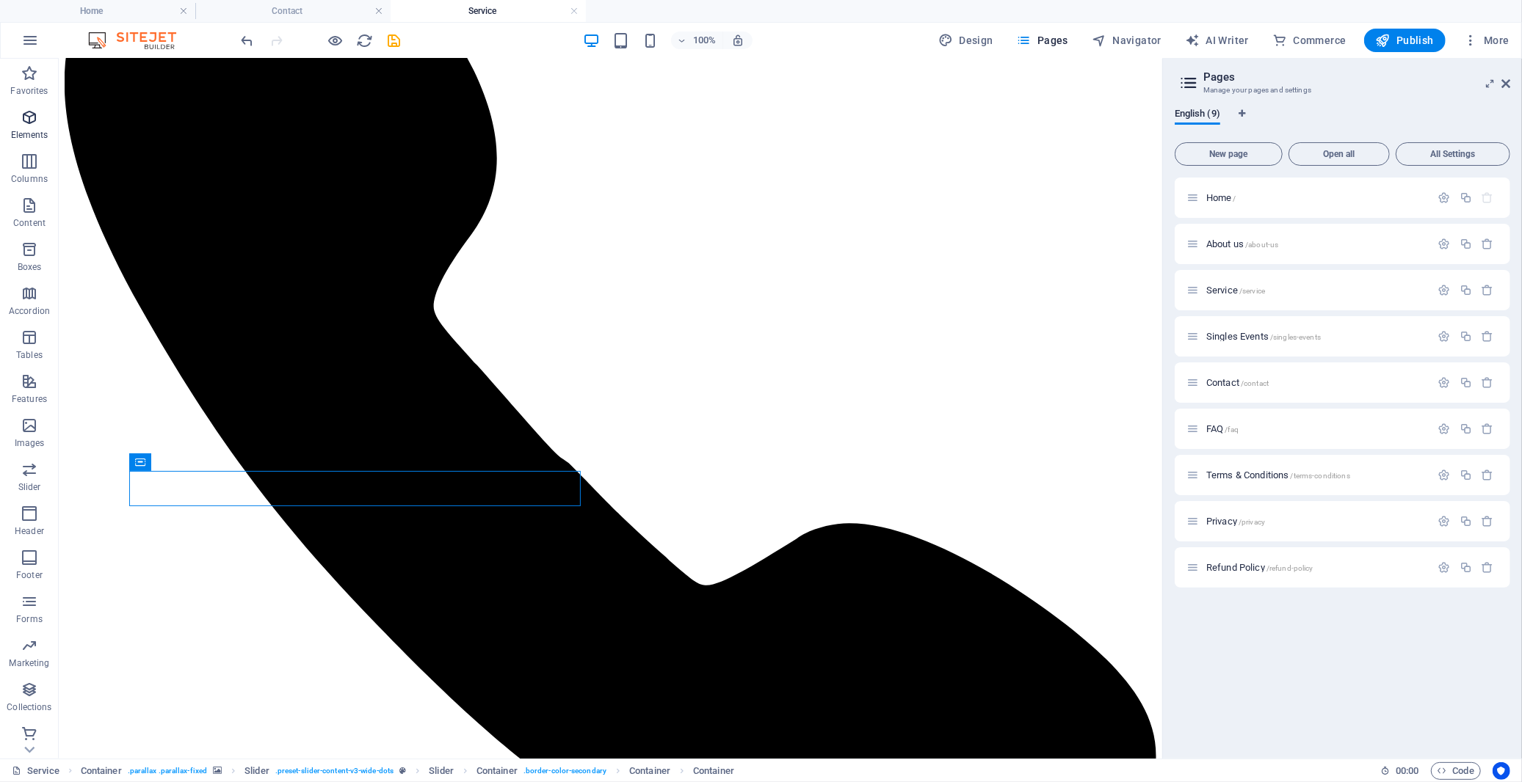
click at [27, 120] on icon "button" at bounding box center [30, 118] width 18 height 18
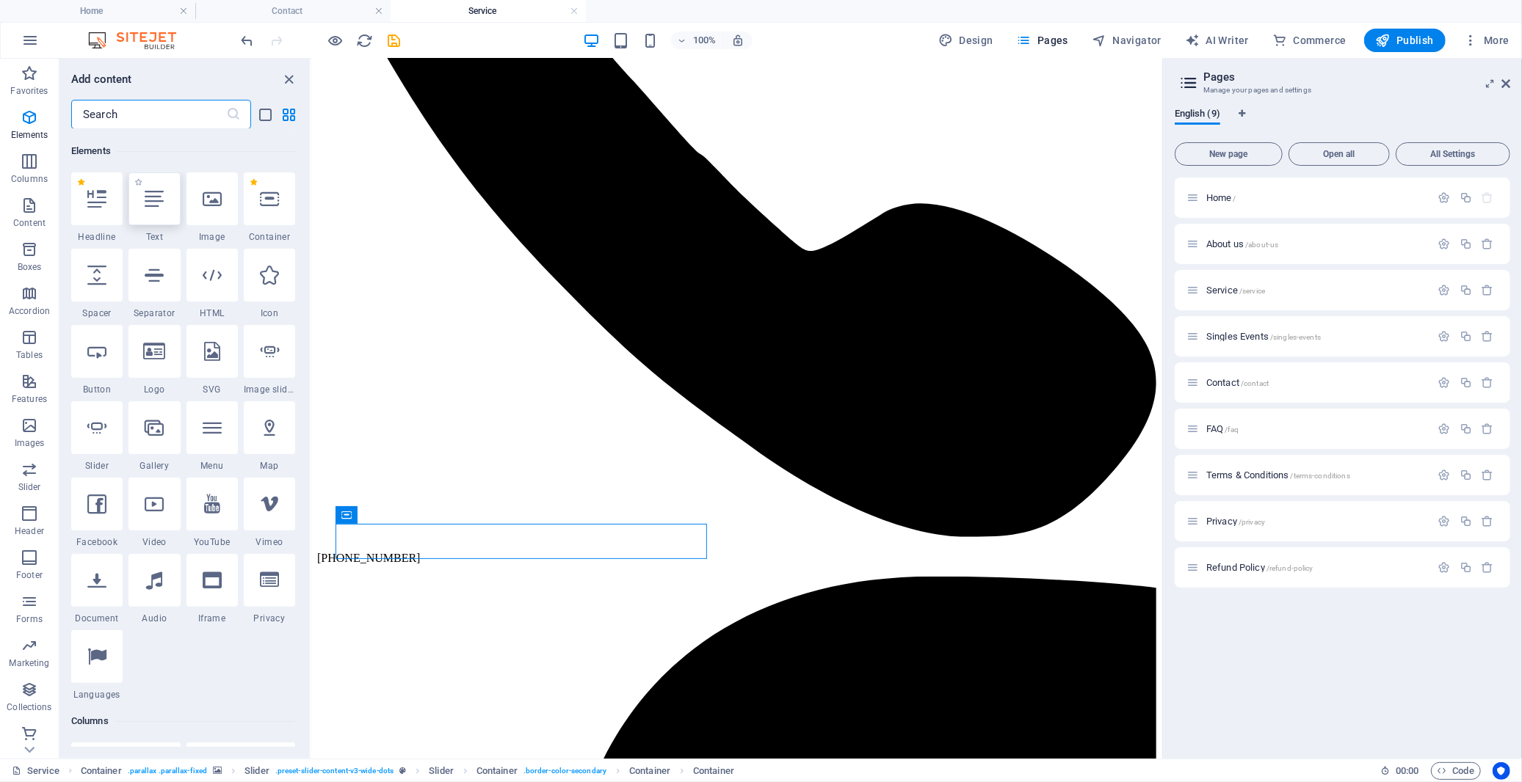
scroll to position [156, 0]
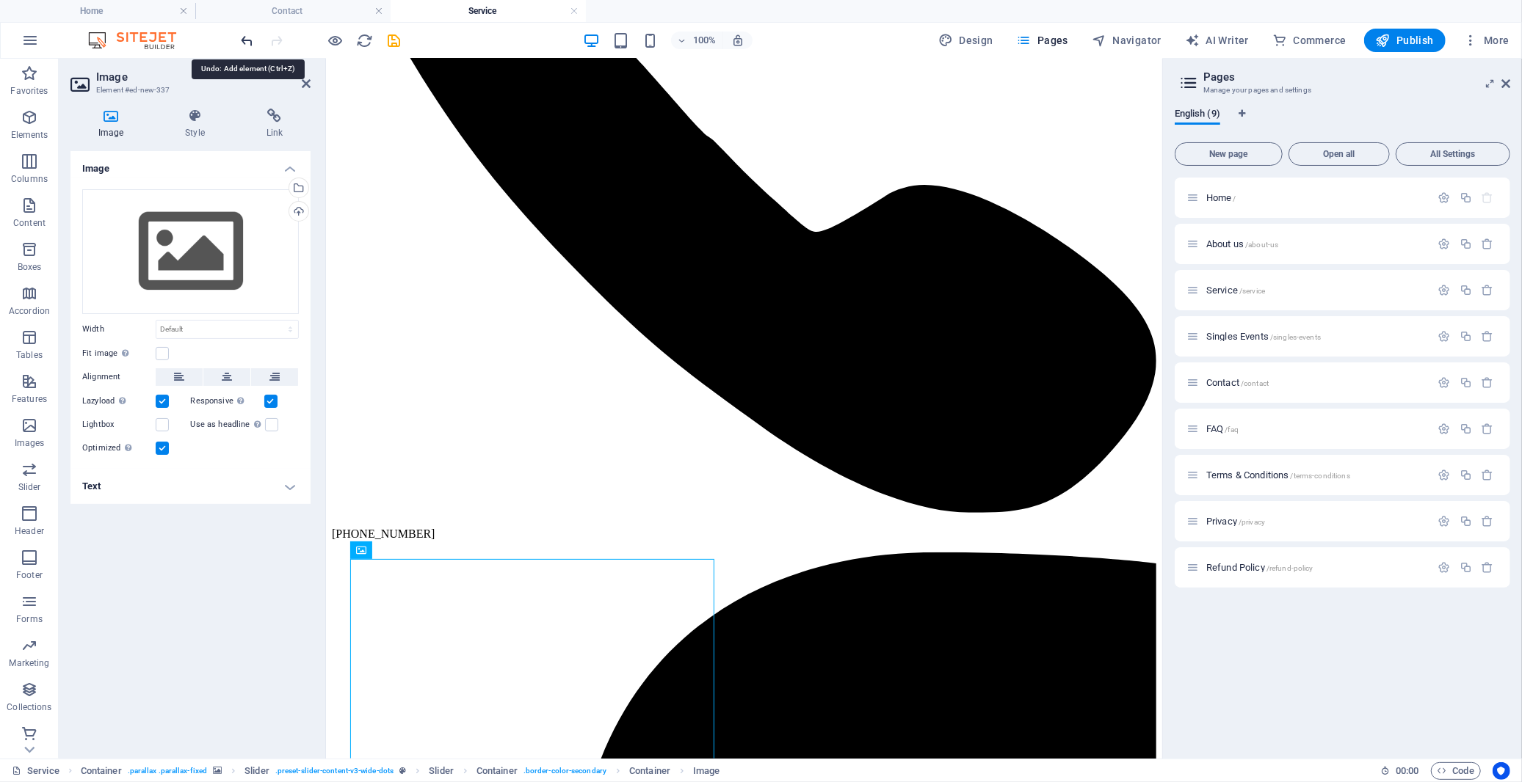
click at [243, 35] on icon "undo" at bounding box center [247, 40] width 17 height 17
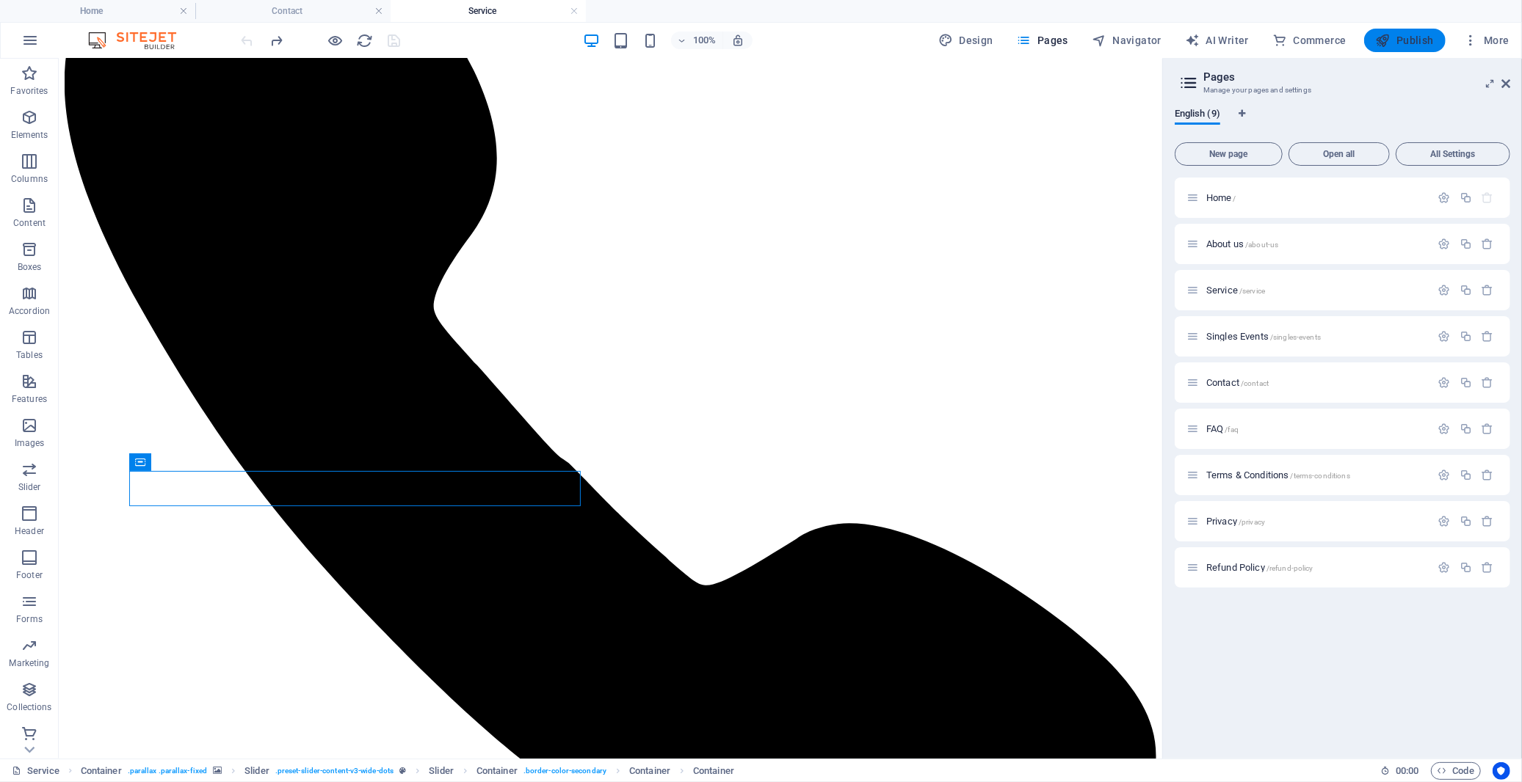
click at [1369, 43] on span "Publish" at bounding box center [1405, 40] width 58 height 15
